Goal: Find specific page/section: Find specific page/section

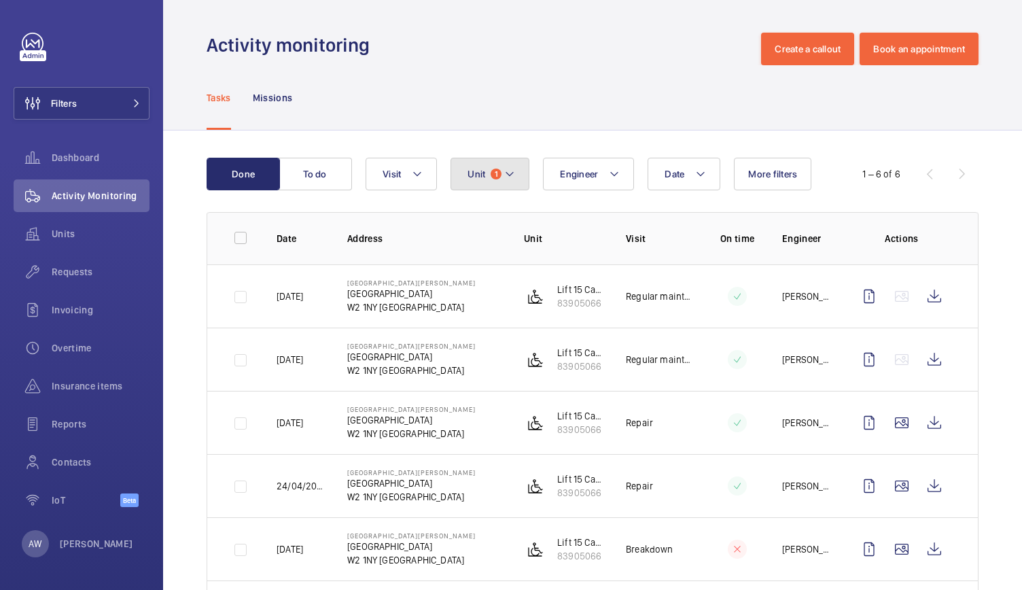
click at [487, 173] on button "Unit 1" at bounding box center [489, 174] width 79 height 33
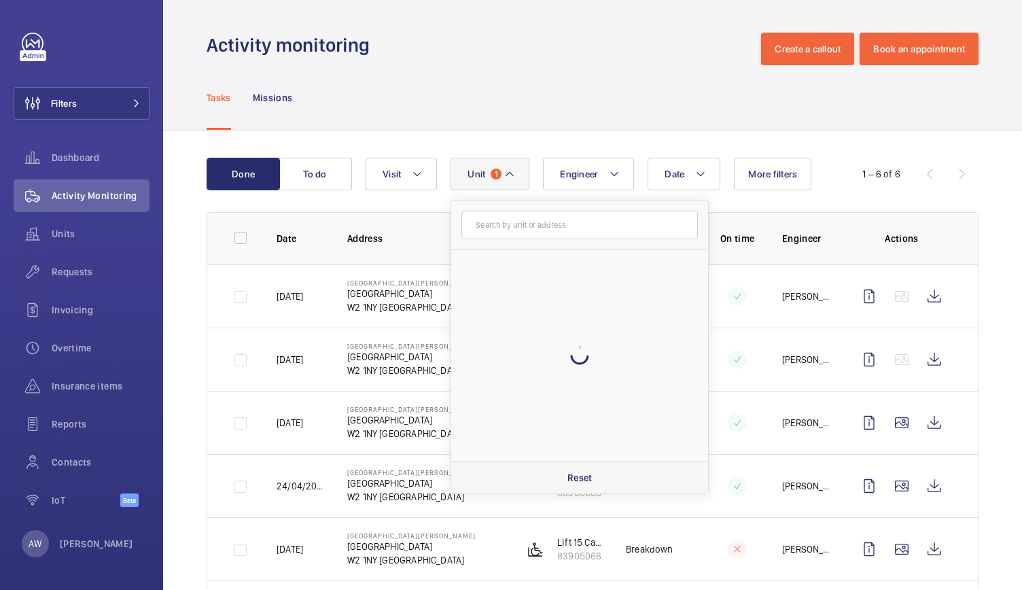
click at [579, 475] on p "Reset" at bounding box center [579, 478] width 25 height 14
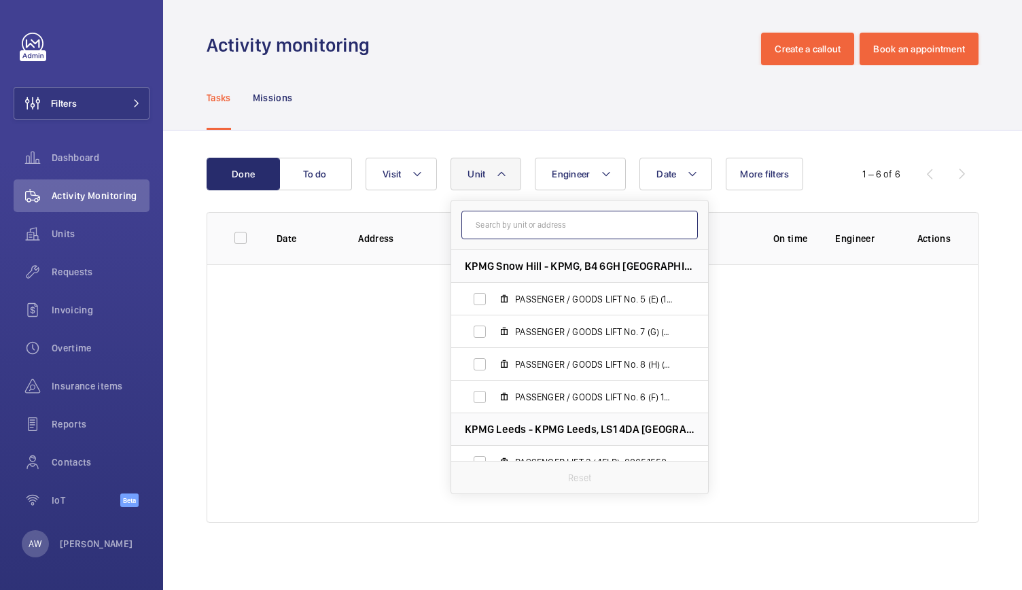
click at [525, 228] on input "text" at bounding box center [579, 225] width 236 height 29
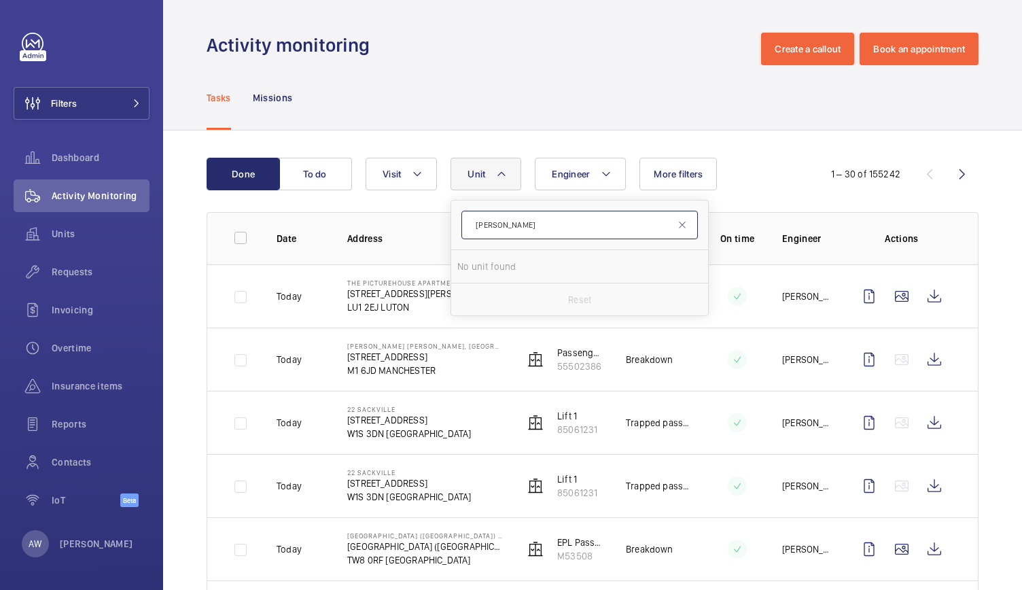
type input "[PERSON_NAME]"
